Goal: Task Accomplishment & Management: Manage account settings

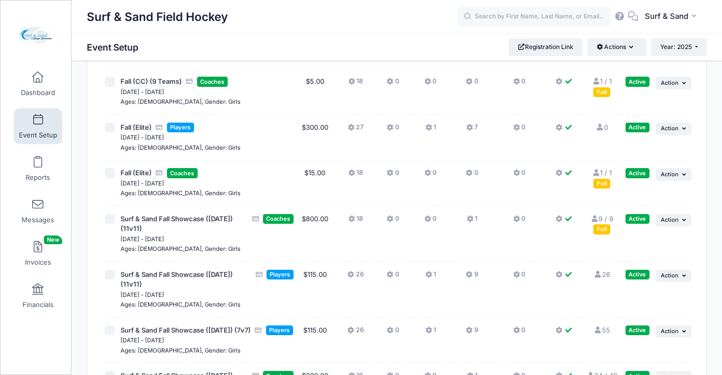
scroll to position [2244, 0]
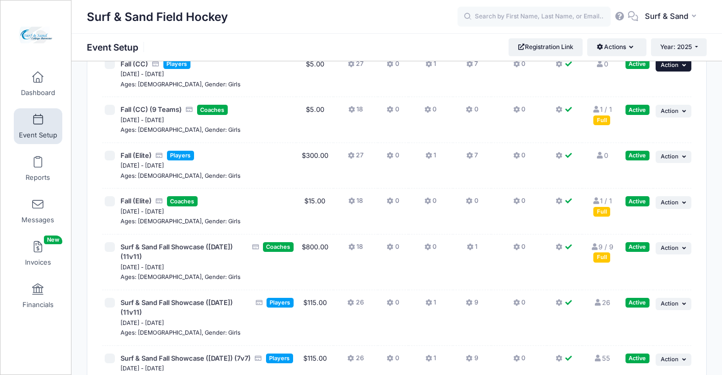
click at [685, 68] on icon "button" at bounding box center [685, 65] width 6 height 6
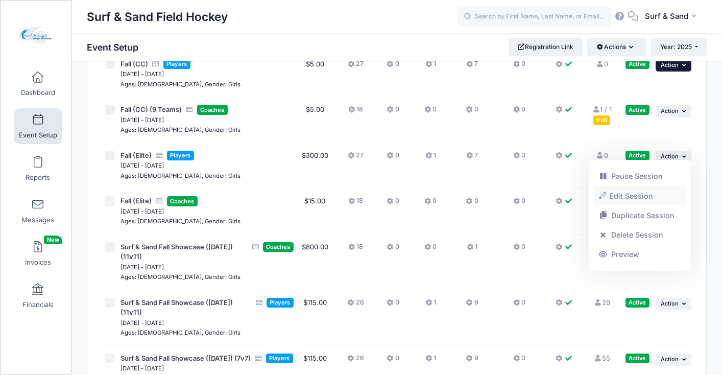
click at [656, 198] on link "Edit Session" at bounding box center [640, 195] width 92 height 19
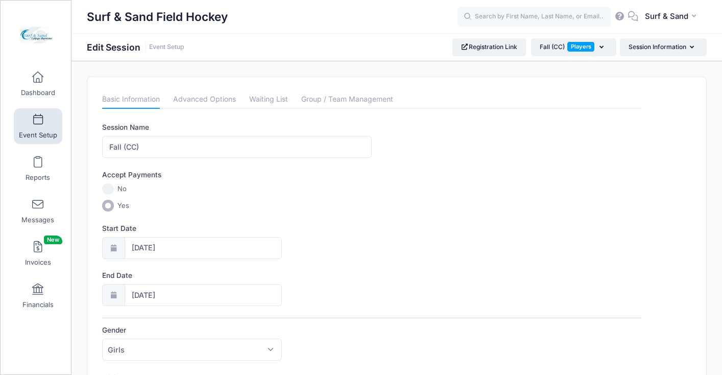
click at [366, 98] on link "Group / Team Management" at bounding box center [347, 99] width 92 height 18
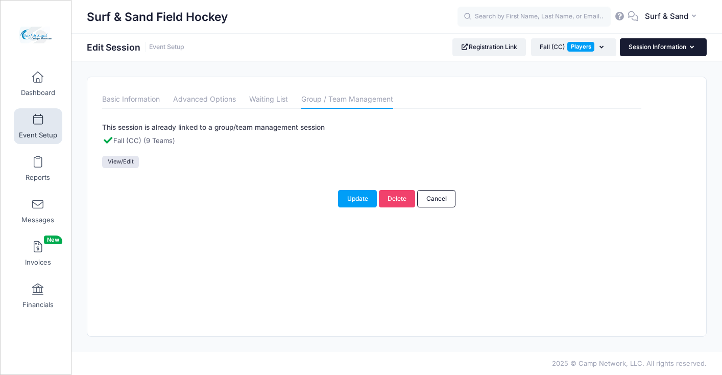
click at [694, 54] on button "Session Information" at bounding box center [663, 46] width 87 height 17
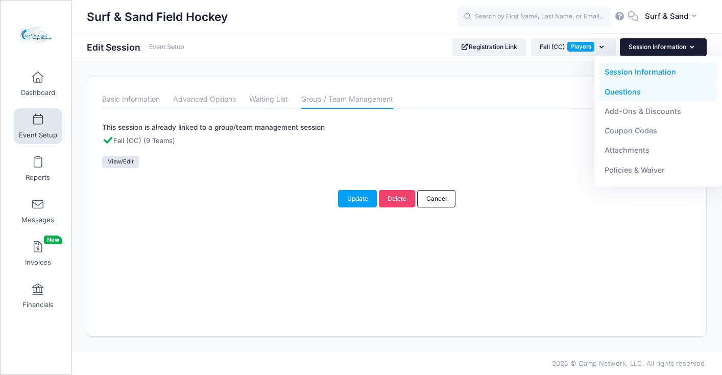
click at [636, 96] on link "Questions" at bounding box center [659, 91] width 118 height 19
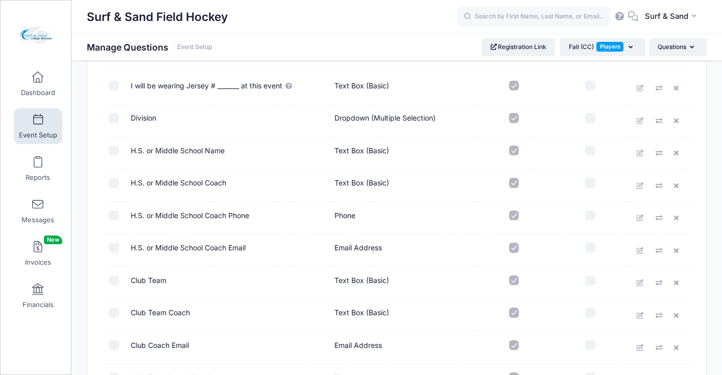
scroll to position [774, 0]
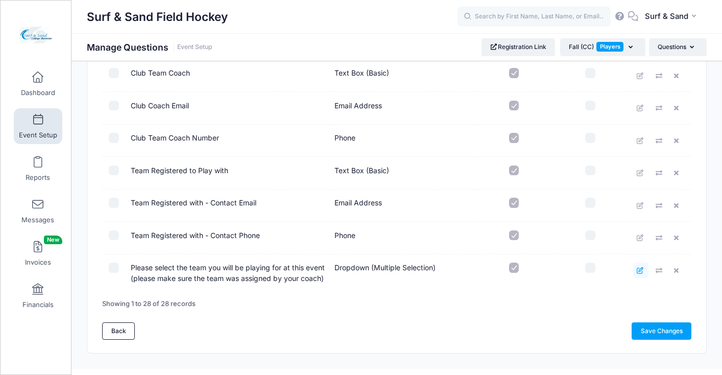
click at [635, 272] on link at bounding box center [640, 270] width 15 height 15
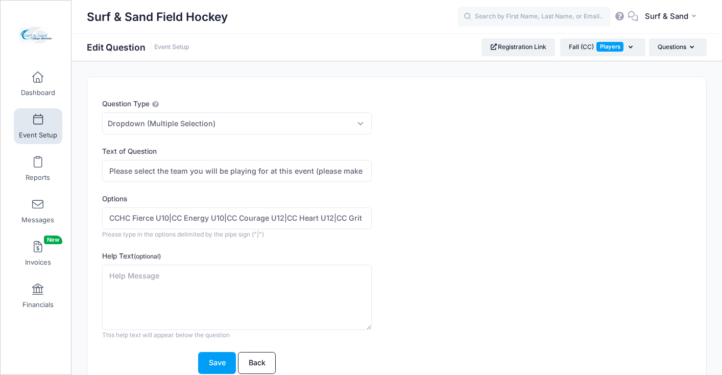
drag, startPoint x: 133, startPoint y: 220, endPoint x: 102, endPoint y: 219, distance: 31.2
click at [102, 219] on input "CCHC Fierce U10|CC Energy U10|CC Courage U12|CC Heart U12|CC Grit U14|CC Power …" at bounding box center [237, 218] width 270 height 22
click at [177, 219] on input "CCHC Fierce U10|CC Energy U10|CC Courage U12|CC Heart U12|CC Grit U14|CC Power …" at bounding box center [237, 218] width 270 height 22
click at [245, 221] on input "CCHC Fierce U10|CCHC Energy U10|CC Courage U12|CC Heart U12|CC Grit U14|CC Powe…" at bounding box center [237, 218] width 270 height 22
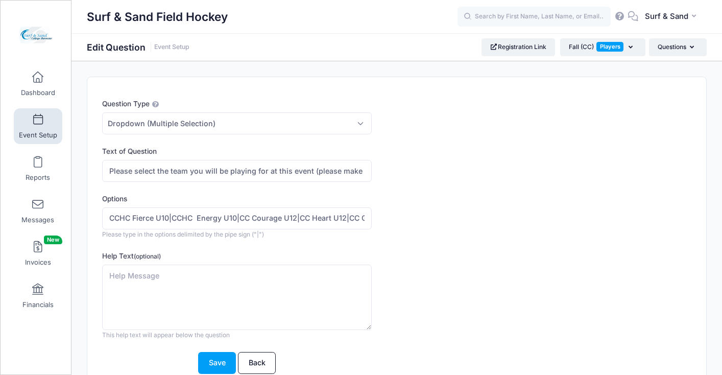
click at [245, 221] on input "CCHC Fierce U10|CCHC Energy U10|CC Courage U12|CC Heart U12|CC Grit U14|CC Powe…" at bounding box center [237, 218] width 270 height 22
click at [317, 218] on input "CCHC Fierce U10|CCHC Energy U10|CCHC Courage U12|CC Heart U12|CC Grit U14|CC Po…" at bounding box center [237, 218] width 270 height 22
drag, startPoint x: 317, startPoint y: 218, endPoint x: 373, endPoint y: 217, distance: 55.7
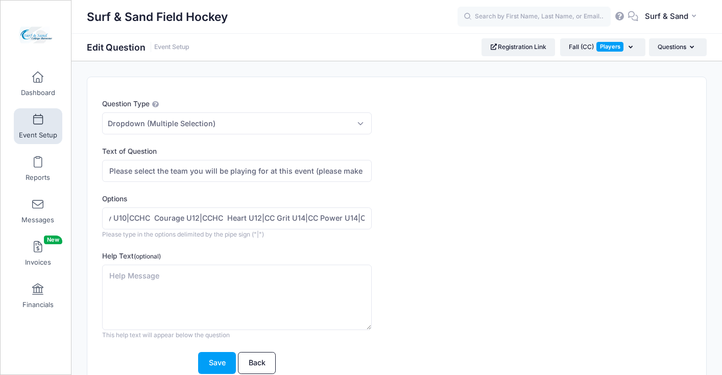
click at [372, 217] on input "CCHC Fierce U10|CCHC Energy U10|CCHC Courage U12|CCHC Heart U12|CC Grit U14|CC …" at bounding box center [237, 218] width 270 height 22
click at [243, 220] on input "CCHC Fierce U10|CCHC Energy U10|CCHC Courage U12|CCHC Heart U12|CC Grit U14|CC …" at bounding box center [237, 218] width 270 height 22
click at [237, 218] on input "CCHC Fierce U10|CCHC Energy U10|CCHC Courage U12|CCHC Heart U12|CC Grit U14|CC …" at bounding box center [237, 218] width 270 height 22
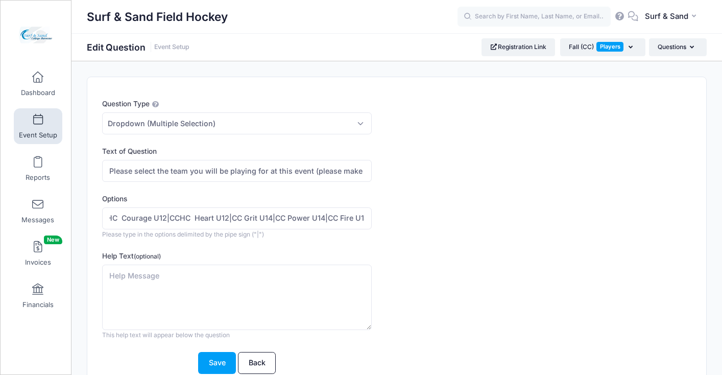
click at [237, 218] on input "CCHC Fierce U10|CCHC Energy U10|CCHC Courage U12|CCHC Heart U12|CC Grit U14|CC …" at bounding box center [237, 218] width 270 height 22
click at [195, 218] on input "CCHC Fierce U10|CCHC Energy U10|CCHC Courage U12|CCHC Heart U12|CCHC Grit U14|C…" at bounding box center [237, 218] width 270 height 22
click at [125, 217] on input "CCHC Fierce U10|CCHC Energy U10|CCHC Courage U12|CCHC Heart U12|CCHC Grit U14|C…" at bounding box center [237, 218] width 270 height 22
click at [284, 219] on input "CCHC Fierce U10|CCHC Energy U10|CCHC Courage U12|CCHC Heart U12|CCHC Grit U14|C…" at bounding box center [237, 218] width 270 height 22
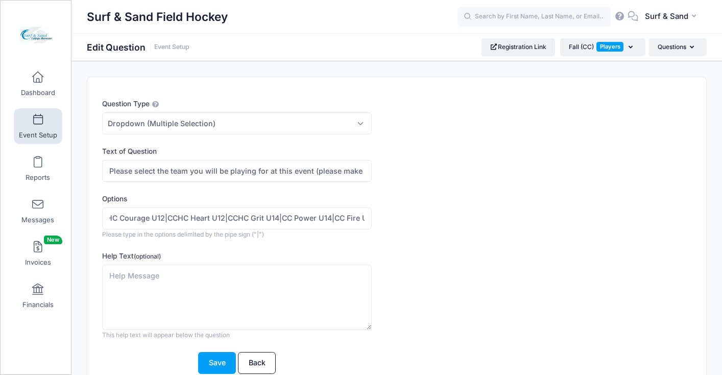
click at [284, 219] on input "CCHC Fierce U10|CCHC Energy U10|CCHC Courage U12|CCHC Heart U12|CCHC Grit U14|C…" at bounding box center [237, 218] width 270 height 22
click at [307, 218] on input "CCHC Fierce U10|CCHC Energy U10|CCHC Courage U12|CCHC Heart U12|CCHC Grit U14|C…" at bounding box center [237, 218] width 270 height 22
click at [348, 217] on input "CCHC Fierce U10|CCHC Energy U10|CCHC Courage U12|CCHC Heart U12|CCHC Grit U14|C…" at bounding box center [237, 218] width 270 height 22
drag, startPoint x: 359, startPoint y: 220, endPoint x: 376, endPoint y: 220, distance: 17.4
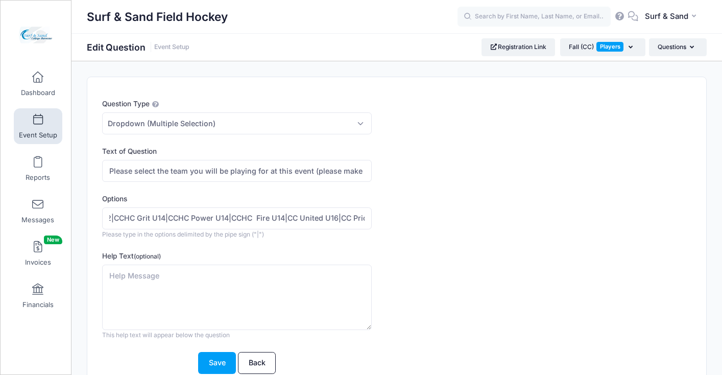
click at [372, 220] on input "CCHC Fierce U10|CCHC Energy U10|CCHC Courage U12|CCHC Heart U12|CCHC Grit U14|C…" at bounding box center [237, 218] width 270 height 22
click at [301, 218] on input "CCHC Fierce U10|CCHC Energy U10|CCHC Courage U12|CCHC Heart U12|CCHC Grit U14|C…" at bounding box center [237, 218] width 270 height 22
click at [236, 217] on input "CCHC Fierce U10|CCHC Energy U10|CCHC Courage U12|CCHC Heart U12|CCHC Grit U14|C…" at bounding box center [237, 218] width 270 height 22
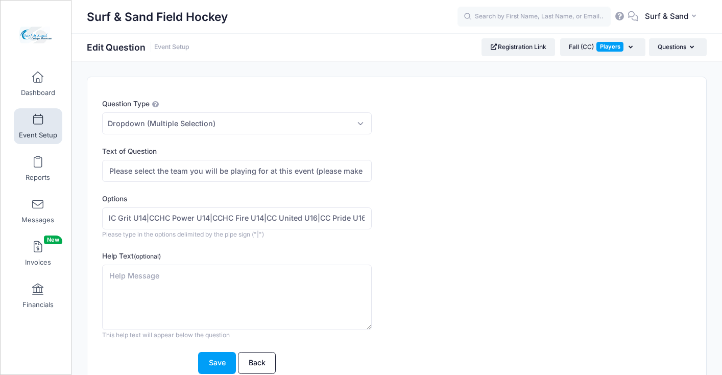
click at [270, 220] on input "CCHC Fierce U10|CCHC Energy U10|CCHC Courage U12|CCHC Heart U12|CCHC Grit U14|C…" at bounding box center [237, 218] width 270 height 22
click at [292, 217] on input "CCHC Fierce U10|CCHC Energy U10|CCHC Courage U12|CCHC Heart U12|CCHC Grit U14|C…" at bounding box center [237, 218] width 270 height 22
click at [337, 220] on input "CCHC Fierce U10|CCHC Energy U10|CCHC Courage U12|CCHC Heart U12|CCHC Grit U14|C…" at bounding box center [237, 218] width 270 height 22
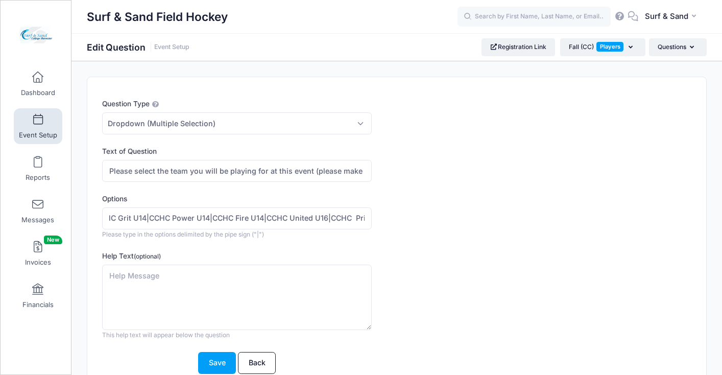
click at [355, 218] on input "CCHC Fierce U10|CCHC Energy U10|CCHC Courage U12|CCHC Heart U12|CCHC Grit U14|C…" at bounding box center [237, 218] width 270 height 22
drag, startPoint x: 355, startPoint y: 218, endPoint x: 379, endPoint y: 218, distance: 24.0
click at [372, 218] on input "CCHC Fierce U10|CCHC Energy U10|CCHC Courage U12|CCHC Heart U12|CCHC Grit U14|C…" at bounding box center [237, 218] width 270 height 22
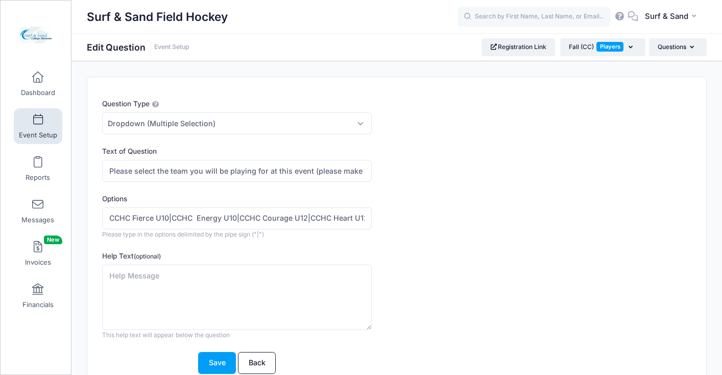
drag, startPoint x: 290, startPoint y: 218, endPoint x: 67, endPoint y: 226, distance: 222.8
click at [102, 226] on input "CCHC Fierce U10|CCHC Energy U10|CCHC Courage U12|CCHC Heart U12|CCHC Grit U14|C…" at bounding box center [237, 218] width 270 height 22
click at [133, 217] on input "CCHC Fierce U10|CCHC Energy U10|CCHC Courage U12|CCHC Heart U12|CCHC Grit U14|C…" at bounding box center [237, 218] width 270 height 22
click at [198, 219] on input "CCHC Fierce U10|CCHC Energy U10|CCHC Courage U12|CCHC Heart U12|CCHC Grit U14|C…" at bounding box center [237, 218] width 270 height 22
type input "CCHC Fierce U10|CCHC Energy U10|CCHC Courage U12|CCHC Heart U12|CCHC Grit U14|C…"
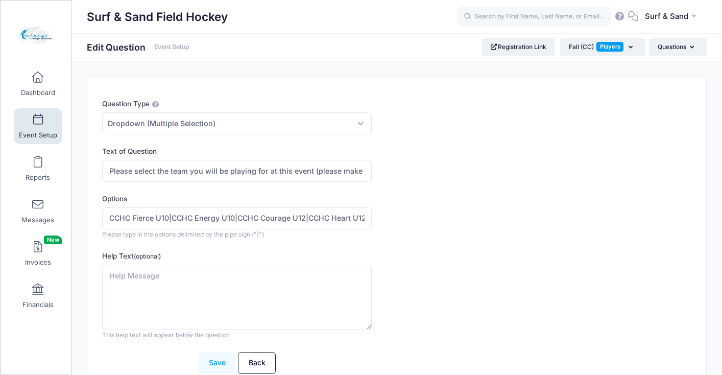
click at [218, 360] on button "Save" at bounding box center [217, 363] width 38 height 22
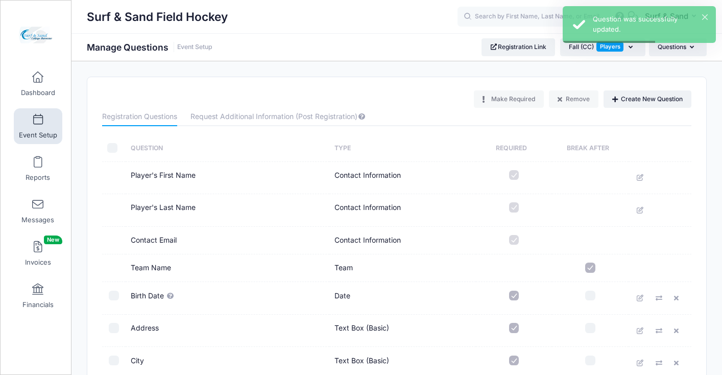
click at [38, 83] on span at bounding box center [38, 77] width 0 height 11
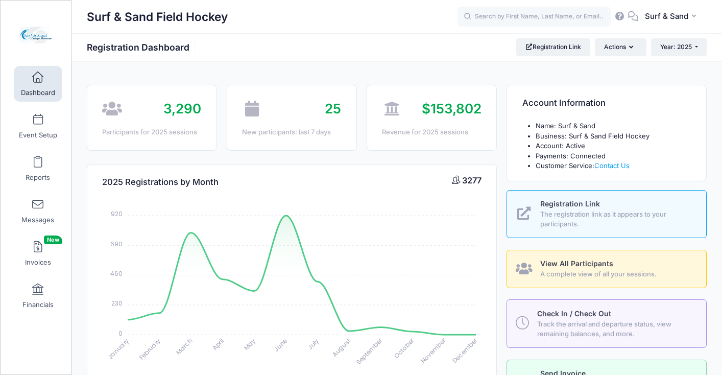
select select
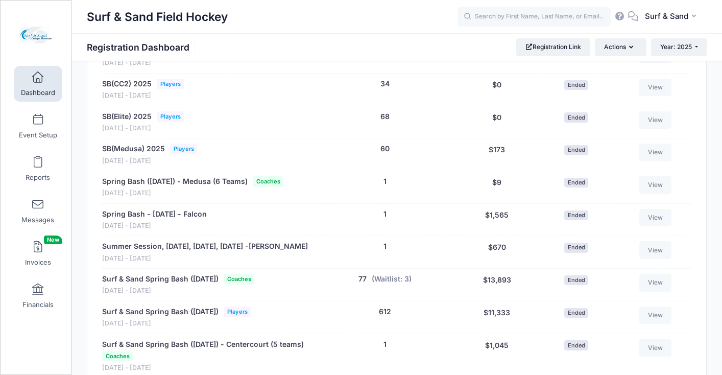
scroll to position [602, 0]
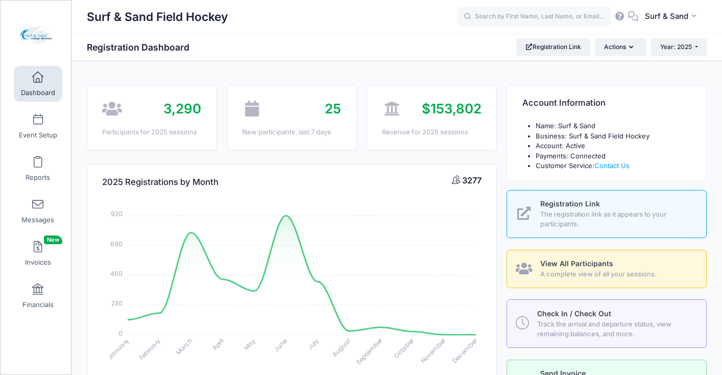
select select
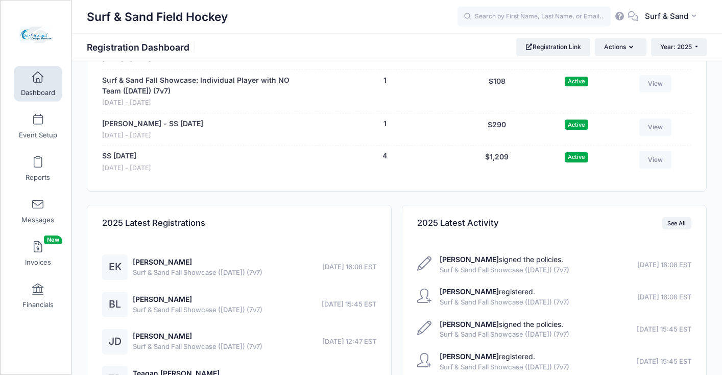
scroll to position [2205, 0]
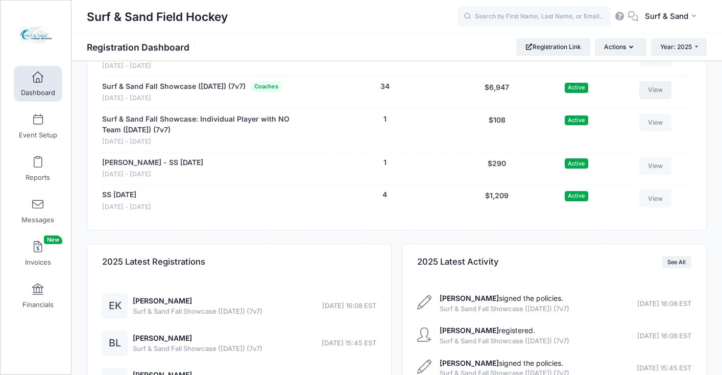
click at [649, 99] on link "View" at bounding box center [655, 89] width 33 height 17
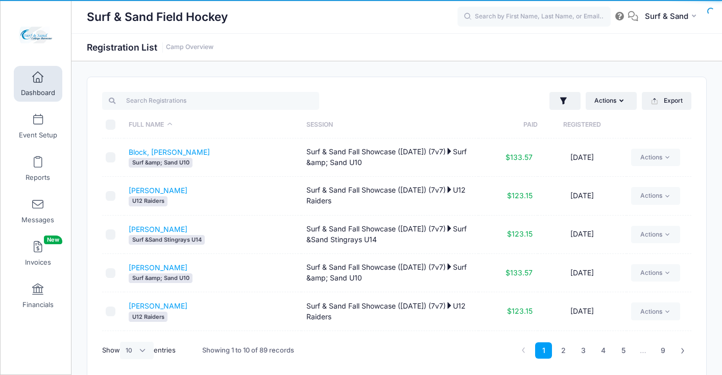
select select "10"
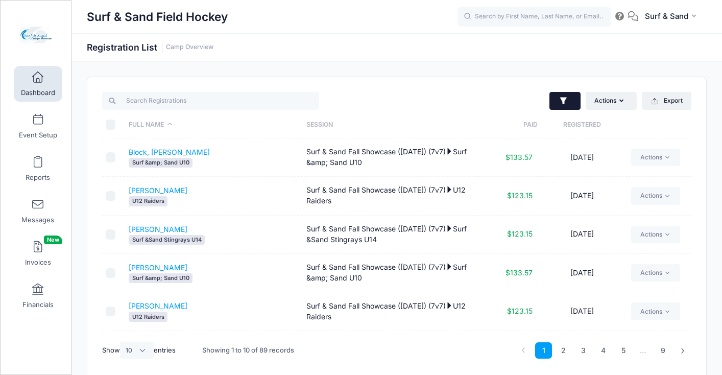
click at [562, 105] on icon "button" at bounding box center [564, 101] width 10 height 10
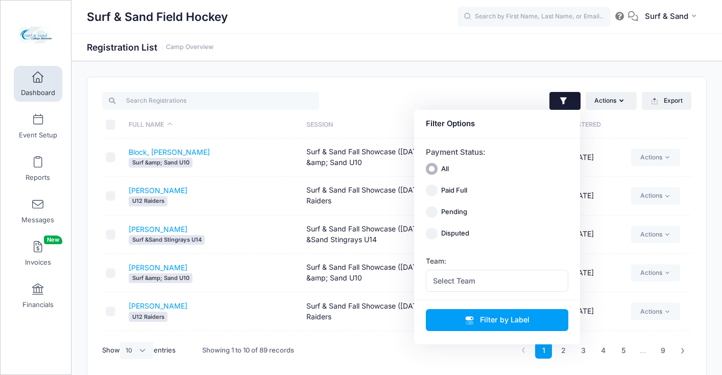
click at [481, 293] on div "Payment Status: All Paid Full Pending Disputed Team: Select Team Brave U16 Brav…" at bounding box center [497, 219] width 166 height 162
click at [481, 283] on span "Select Team" at bounding box center [497, 281] width 143 height 22
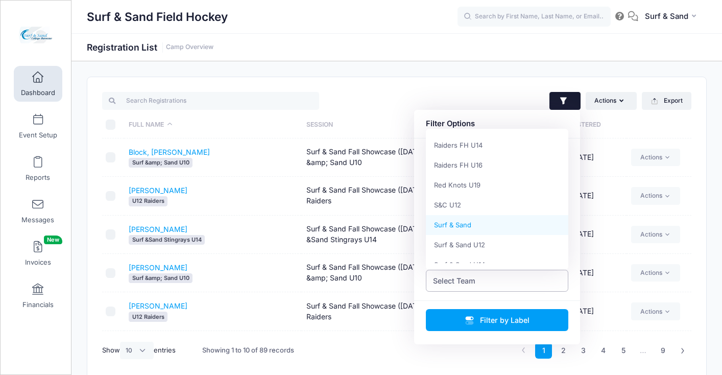
scroll to position [455, 0]
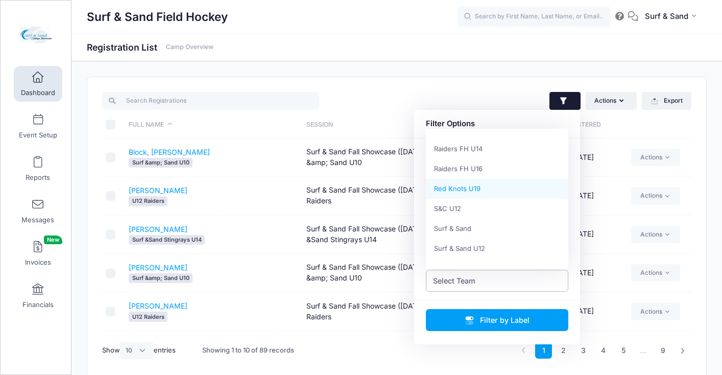
select select "Red Knots U19"
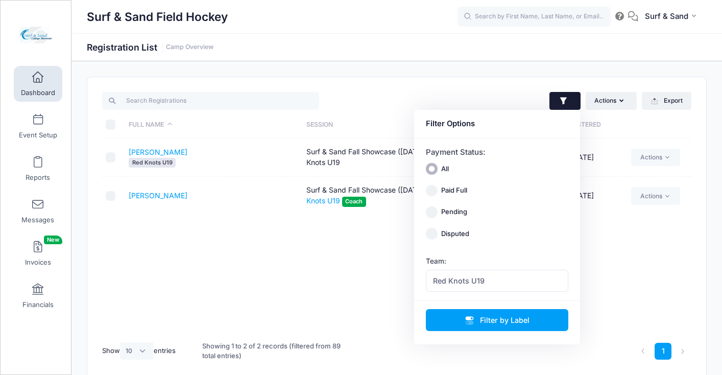
click at [239, 225] on div "Full Name Session Paid Registered Insana, Madelyn Red Knots U19 Surf & Sand Fal…" at bounding box center [396, 236] width 589 height 196
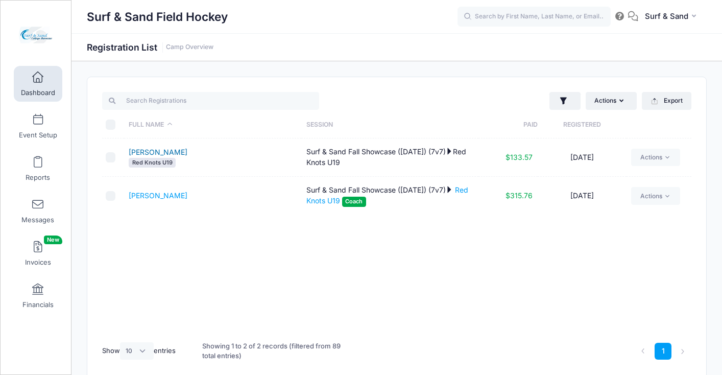
click at [177, 154] on link "Insana, Madelyn" at bounding box center [158, 152] width 59 height 9
click at [34, 84] on link "Dashboard" at bounding box center [38, 84] width 49 height 36
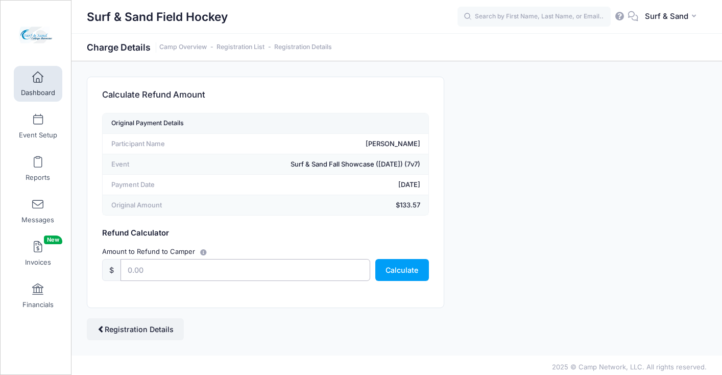
click at [156, 270] on input "text" at bounding box center [246, 270] width 250 height 22
type input "133.57"
click at [496, 215] on div "Camp Network returns it's fee when there is a full refund. [PERSON_NAME] also r…" at bounding box center [397, 209] width 630 height 264
click at [417, 272] on button "Calculate" at bounding box center [402, 270] width 54 height 22
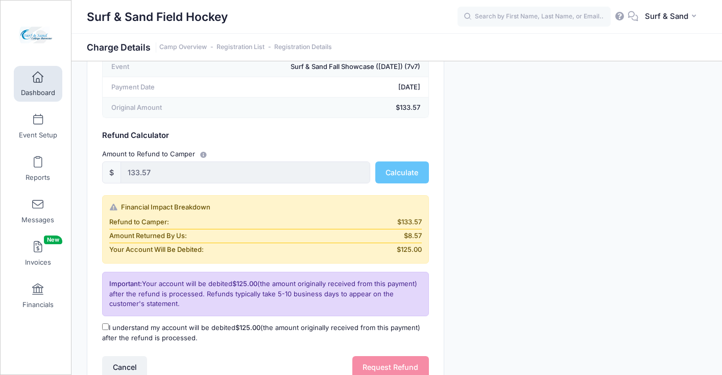
scroll to position [185, 0]
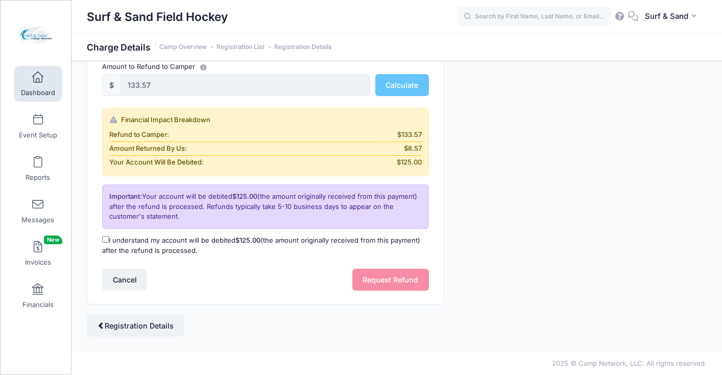
click at [175, 246] on label "I understand my account will be debited $125.00 (the amount originally received…" at bounding box center [265, 245] width 327 height 20
click at [109, 243] on input "I understand my account will be debited $125.00 (the amount originally received…" at bounding box center [105, 239] width 7 height 7
checkbox input "true"
click at [406, 285] on button "Request Refund" at bounding box center [390, 280] width 77 height 22
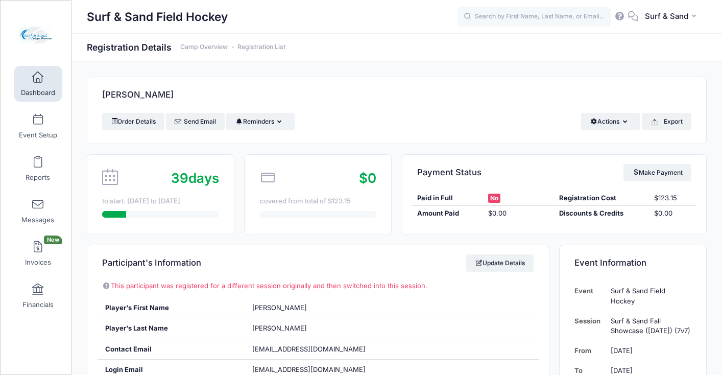
click at [38, 81] on span at bounding box center [38, 77] width 0 height 11
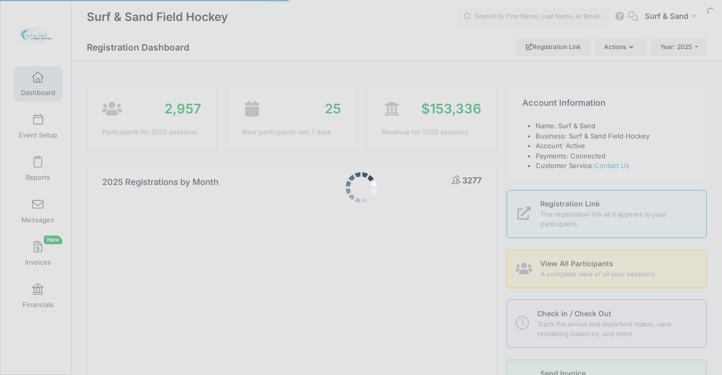
select select
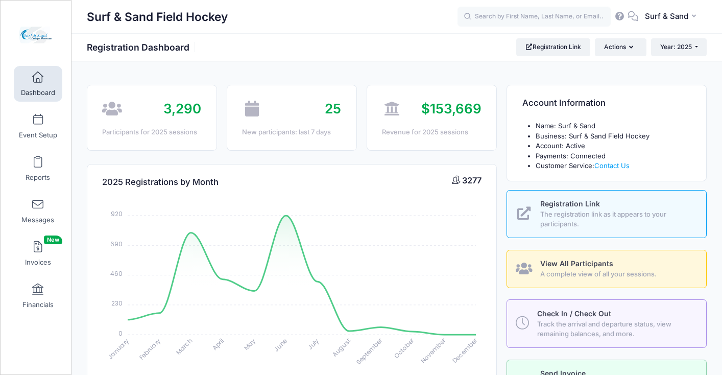
select select
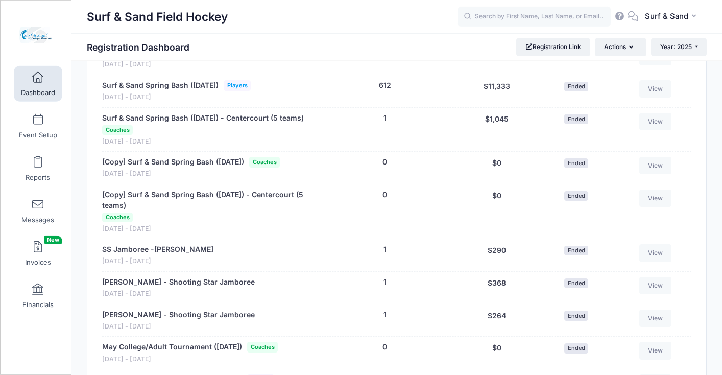
scroll to position [916, 0]
